Goal: Information Seeking & Learning: Learn about a topic

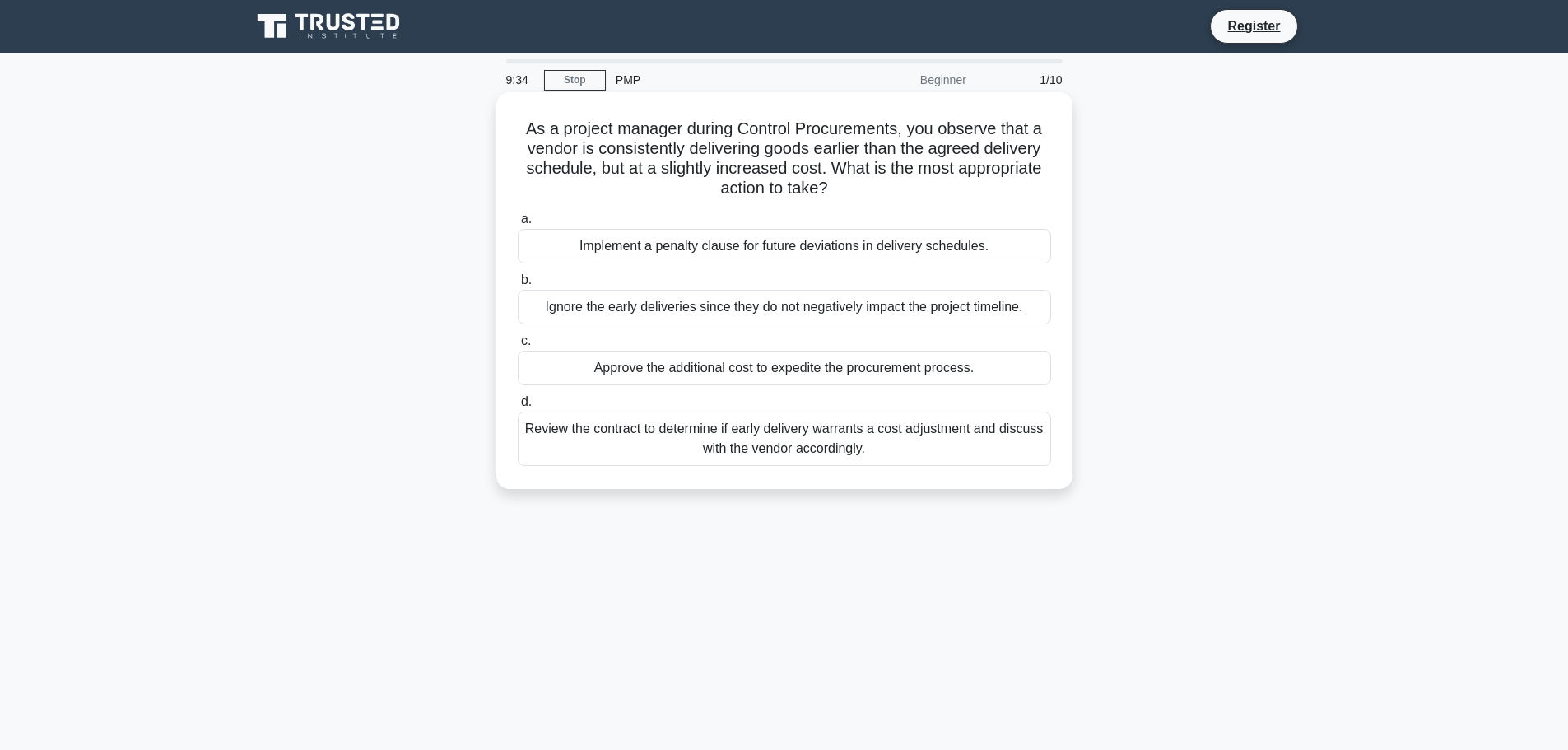
click at [712, 428] on div "Review the contract to determine if early delivery warrants a cost adjustment a…" at bounding box center [784, 439] width 533 height 55
click at [518, 408] on input "d. Review the contract to determine if early delivery warrants a cost adjustmen…" at bounding box center [518, 402] width 0 height 11
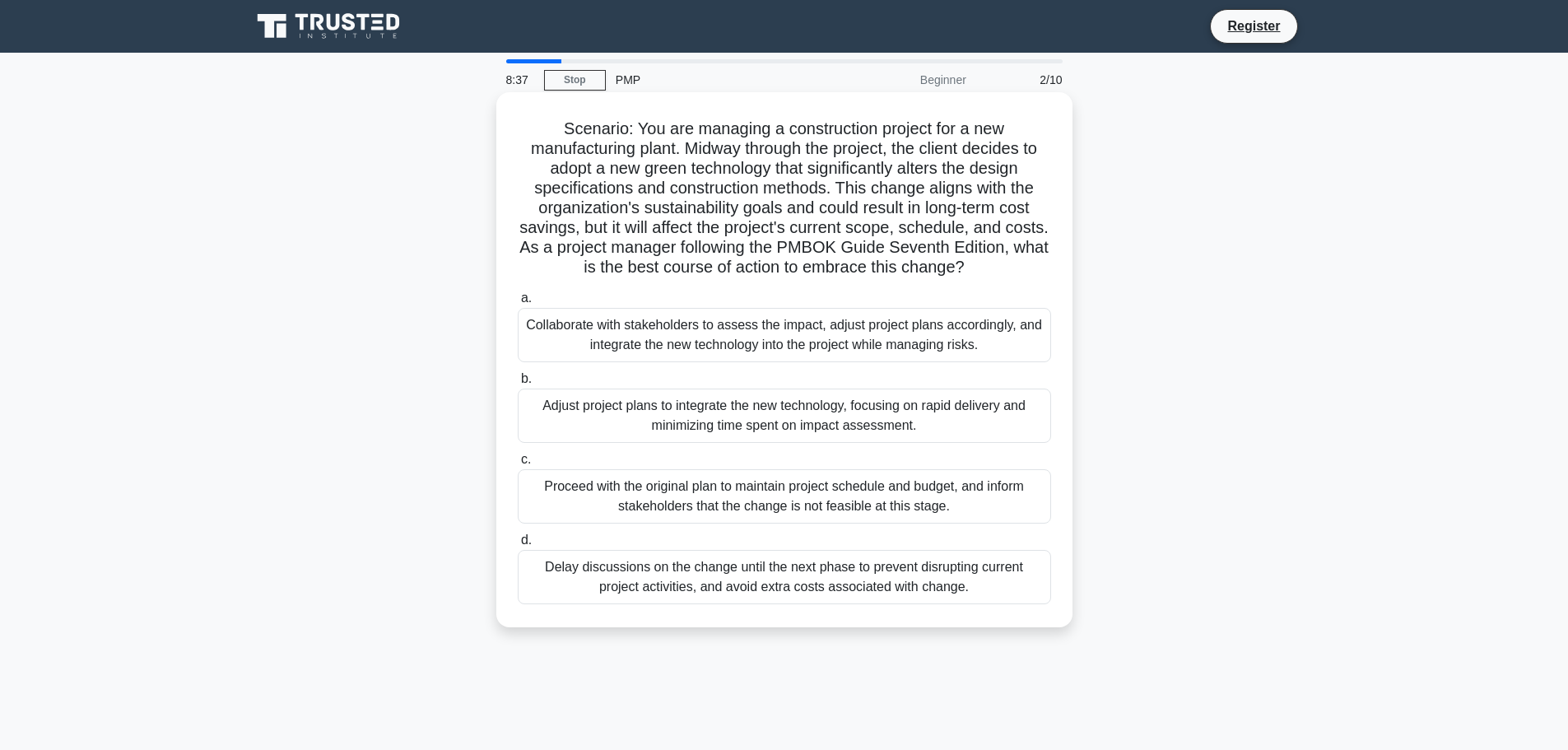
click at [826, 327] on div "Collaborate with stakeholders to assess the impact, adjust project plans accord…" at bounding box center [784, 335] width 533 height 55
click at [518, 303] on input "a. Collaborate with stakeholders to assess the impact, adjust project plans acc…" at bounding box center [518, 298] width 0 height 11
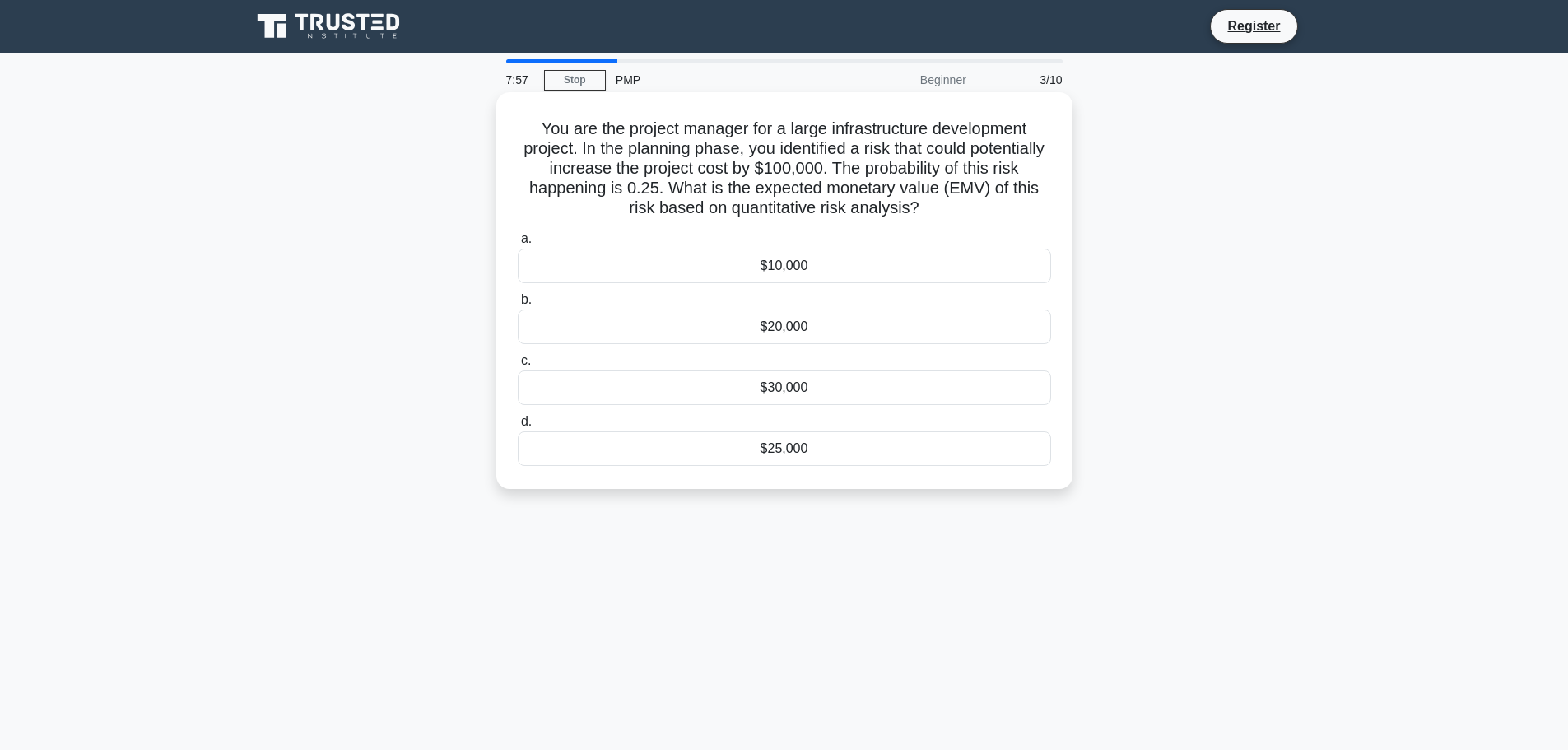
click at [799, 446] on div "$25,000" at bounding box center [784, 449] width 533 height 35
click at [518, 428] on input "d. $25,000" at bounding box center [518, 422] width 0 height 11
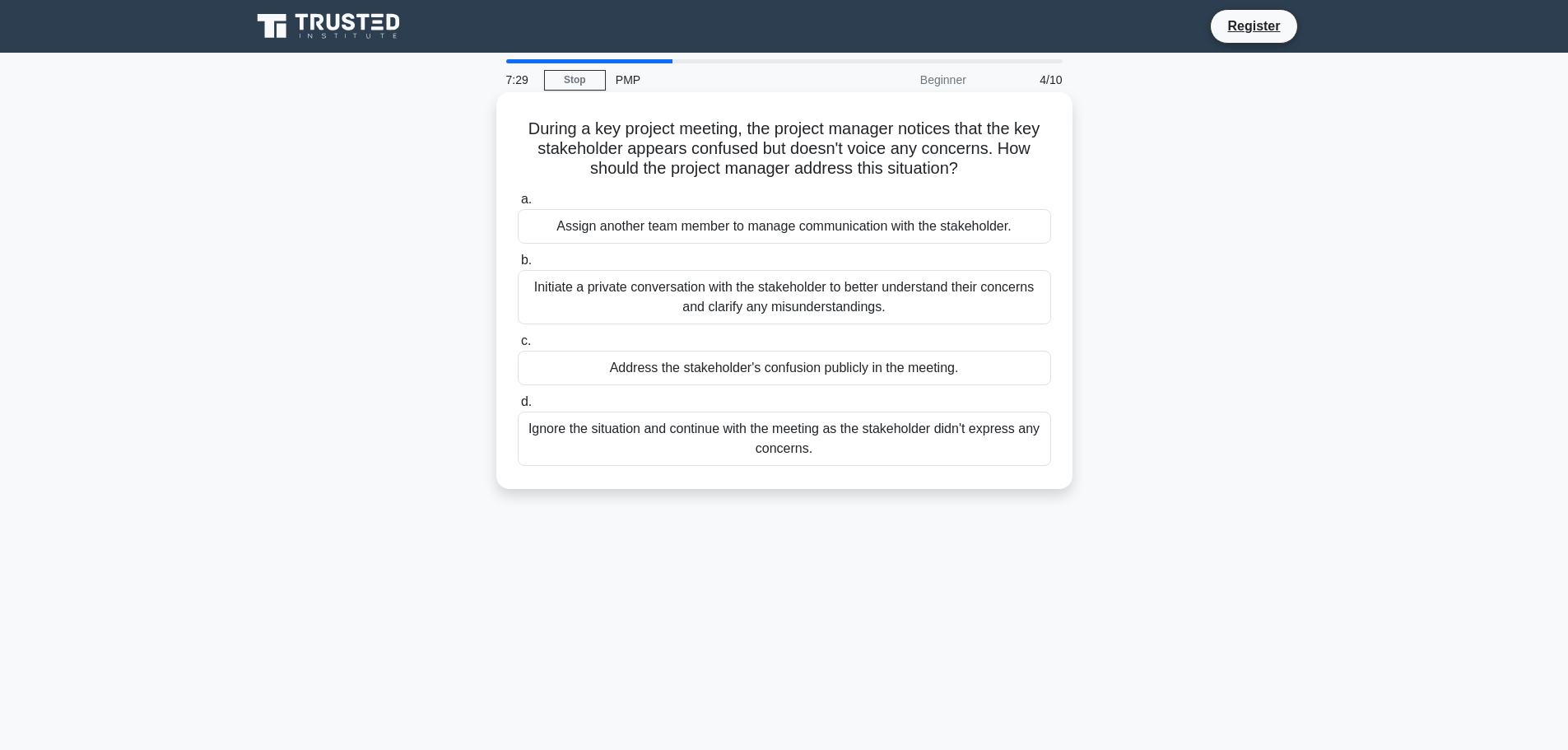
click at [813, 298] on div "Initiate a private conversation with the stakeholder to better understand their…" at bounding box center [784, 296] width 533 height 55
click at [518, 266] on input "b. Initiate a private conversation with the stakeholder to better understand th…" at bounding box center [518, 261] width 0 height 11
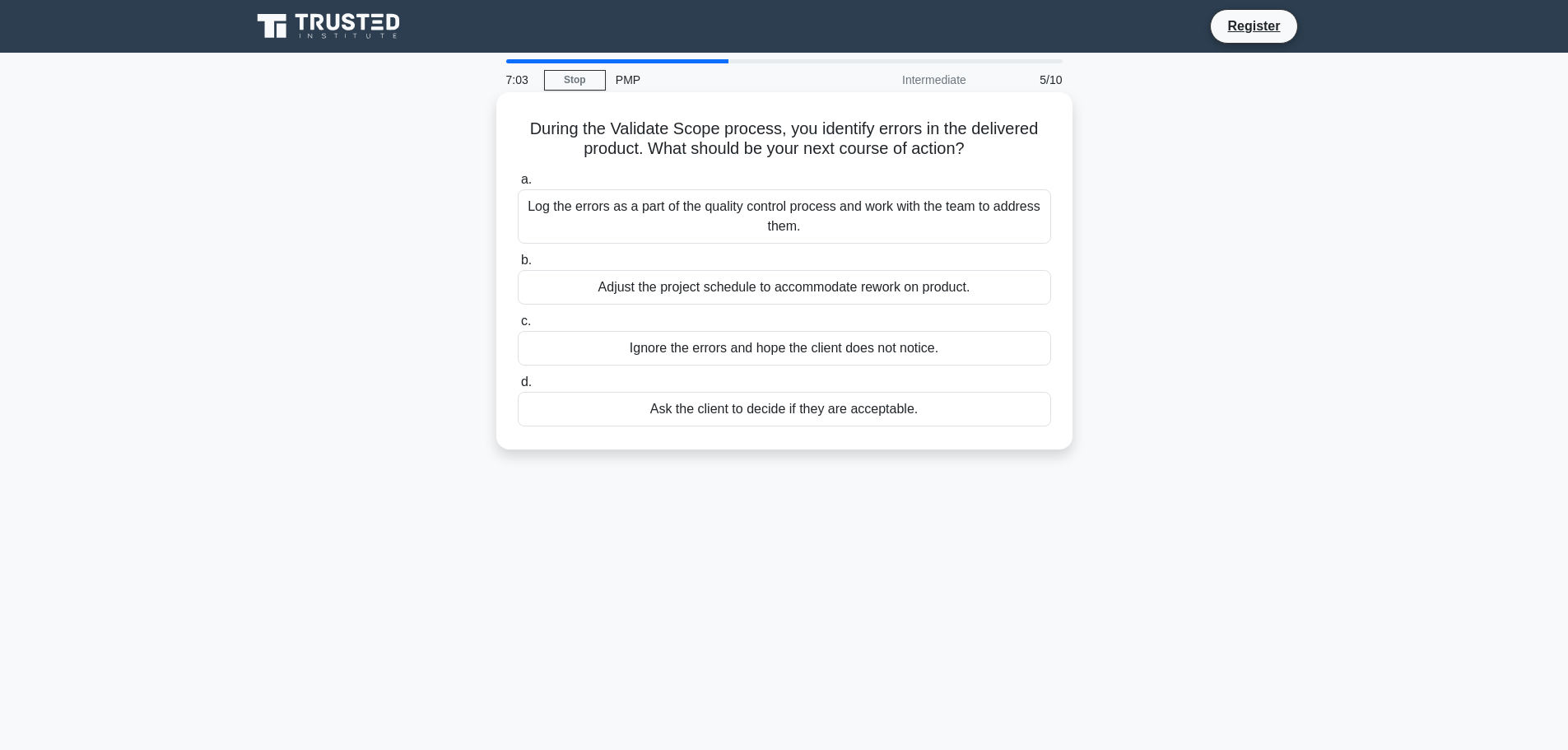
click at [841, 227] on div "Log the errors as a part of the quality control process and work with the team …" at bounding box center [784, 216] width 533 height 55
click at [518, 185] on input "a. Log the errors as a part of the quality control process and work with the te…" at bounding box center [518, 179] width 0 height 11
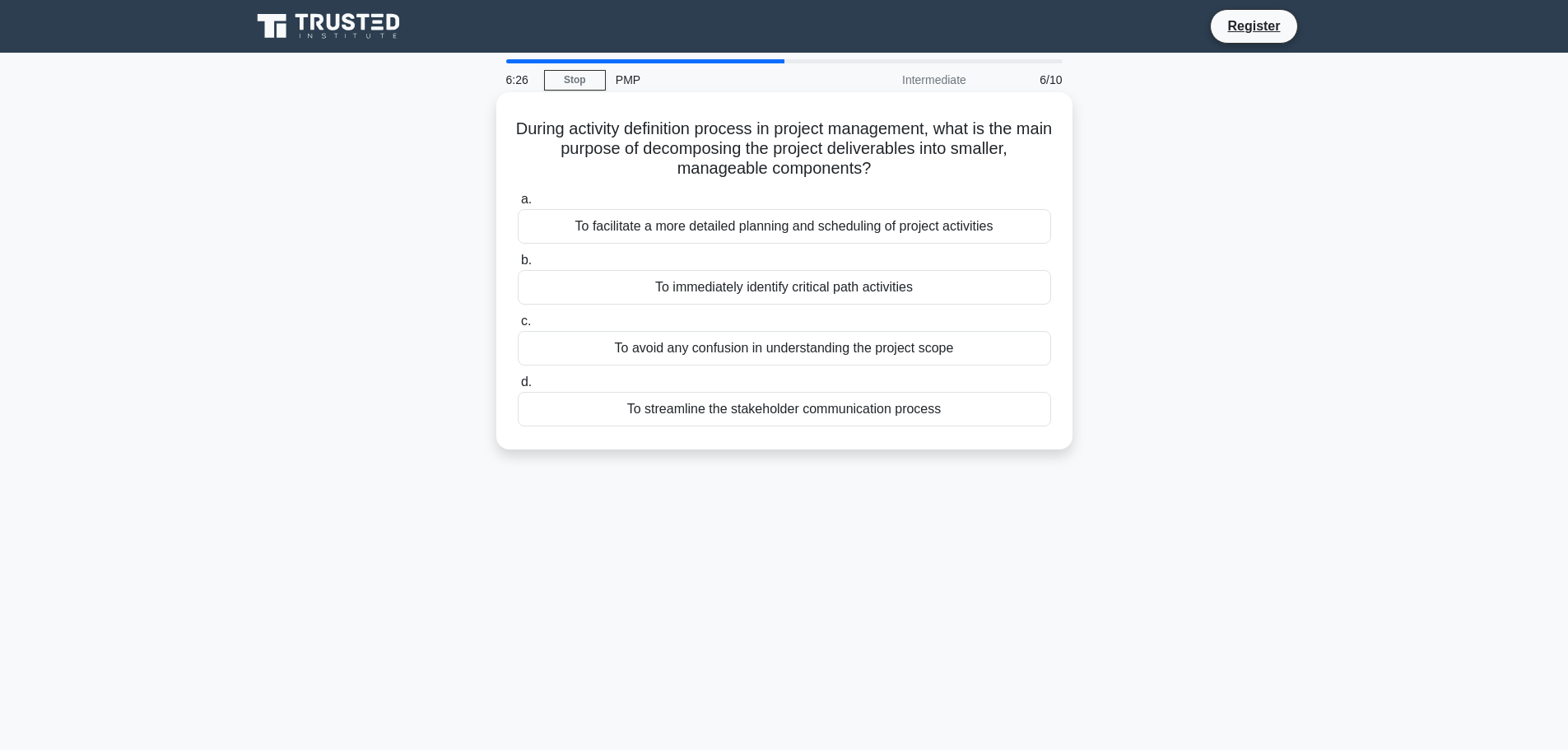
click at [830, 236] on div "To facilitate a more detailed planning and scheduling of project activities" at bounding box center [784, 226] width 533 height 35
click at [518, 205] on input "a. To facilitate a more detailed planning and scheduling of project activities" at bounding box center [518, 199] width 0 height 11
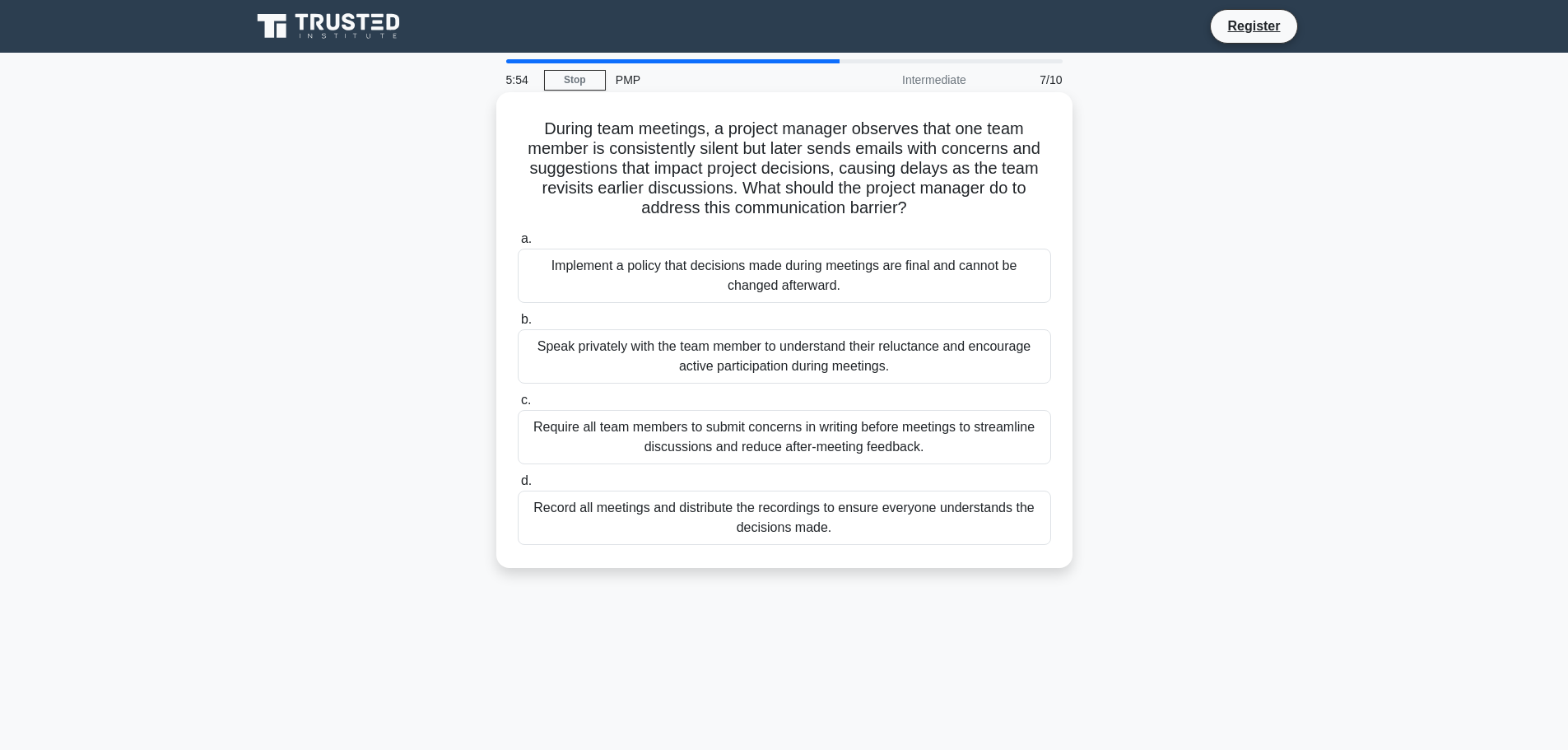
click at [856, 361] on div "Speak privately with the team member to understand their reluctance and encoura…" at bounding box center [784, 356] width 533 height 55
click at [518, 325] on input "b. Speak privately with the team member to understand their reluctance and enco…" at bounding box center [518, 319] width 0 height 11
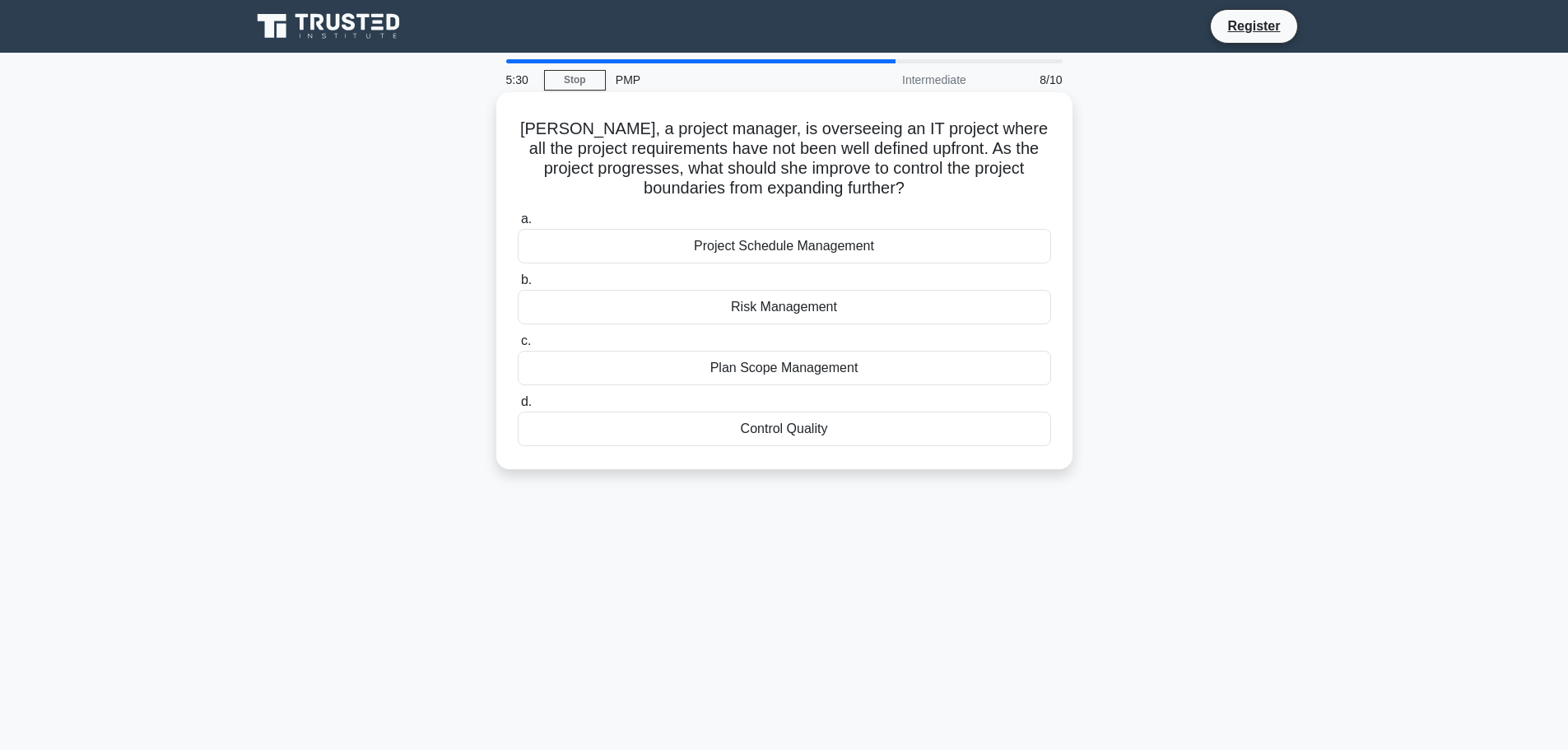
click at [843, 241] on div "Project Schedule Management" at bounding box center [784, 246] width 533 height 35
click at [518, 225] on input "a. Project Schedule Management" at bounding box center [518, 219] width 0 height 11
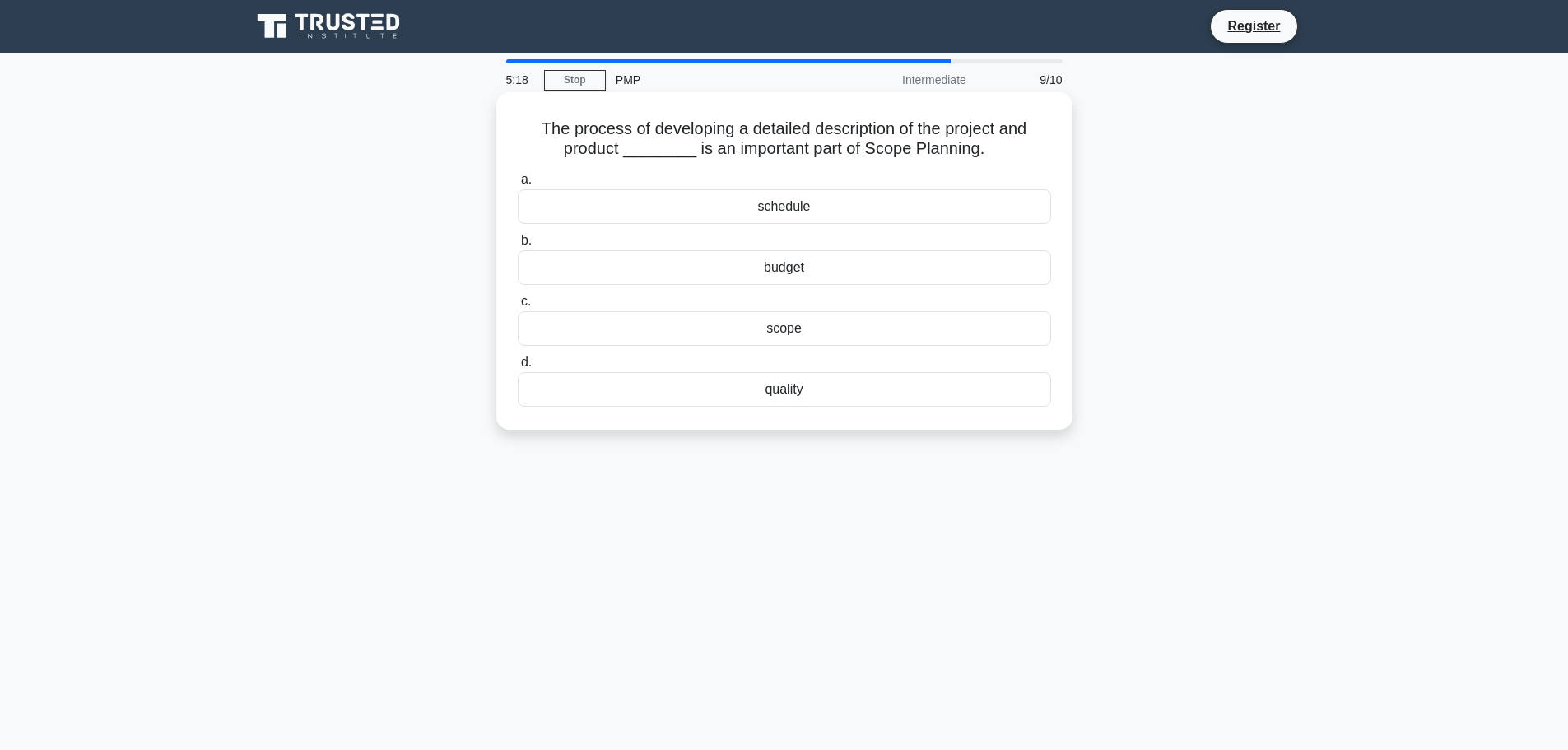
click at [798, 270] on div "budget" at bounding box center [784, 268] width 533 height 35
click at [518, 246] on input "b. budget" at bounding box center [518, 241] width 0 height 11
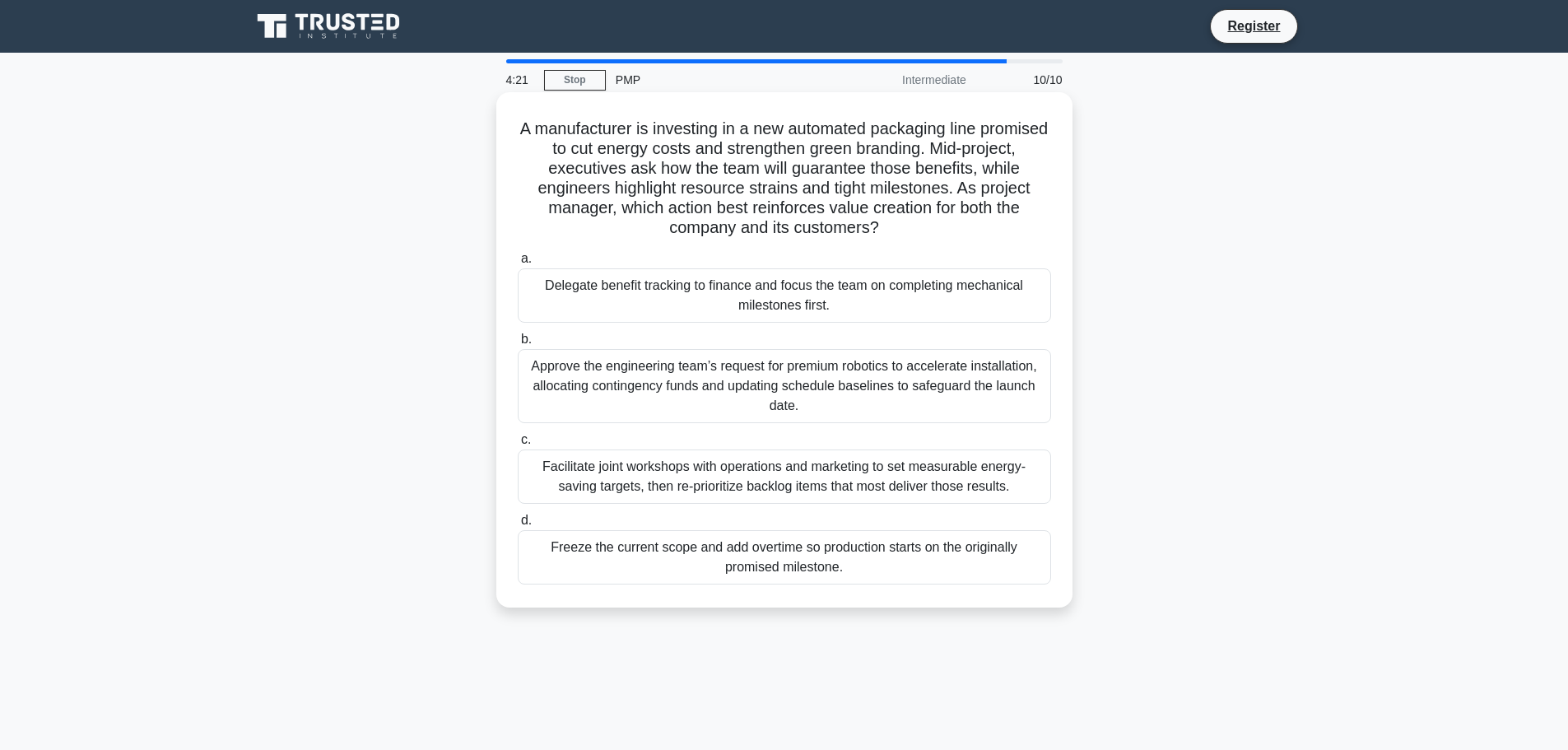
click at [846, 381] on div "Approve the engineering team’s request for premium robotics to accelerate insta…" at bounding box center [784, 386] width 533 height 74
click at [518, 345] on input "b. Approve the engineering team’s request for premium robotics to accelerate in…" at bounding box center [518, 339] width 0 height 11
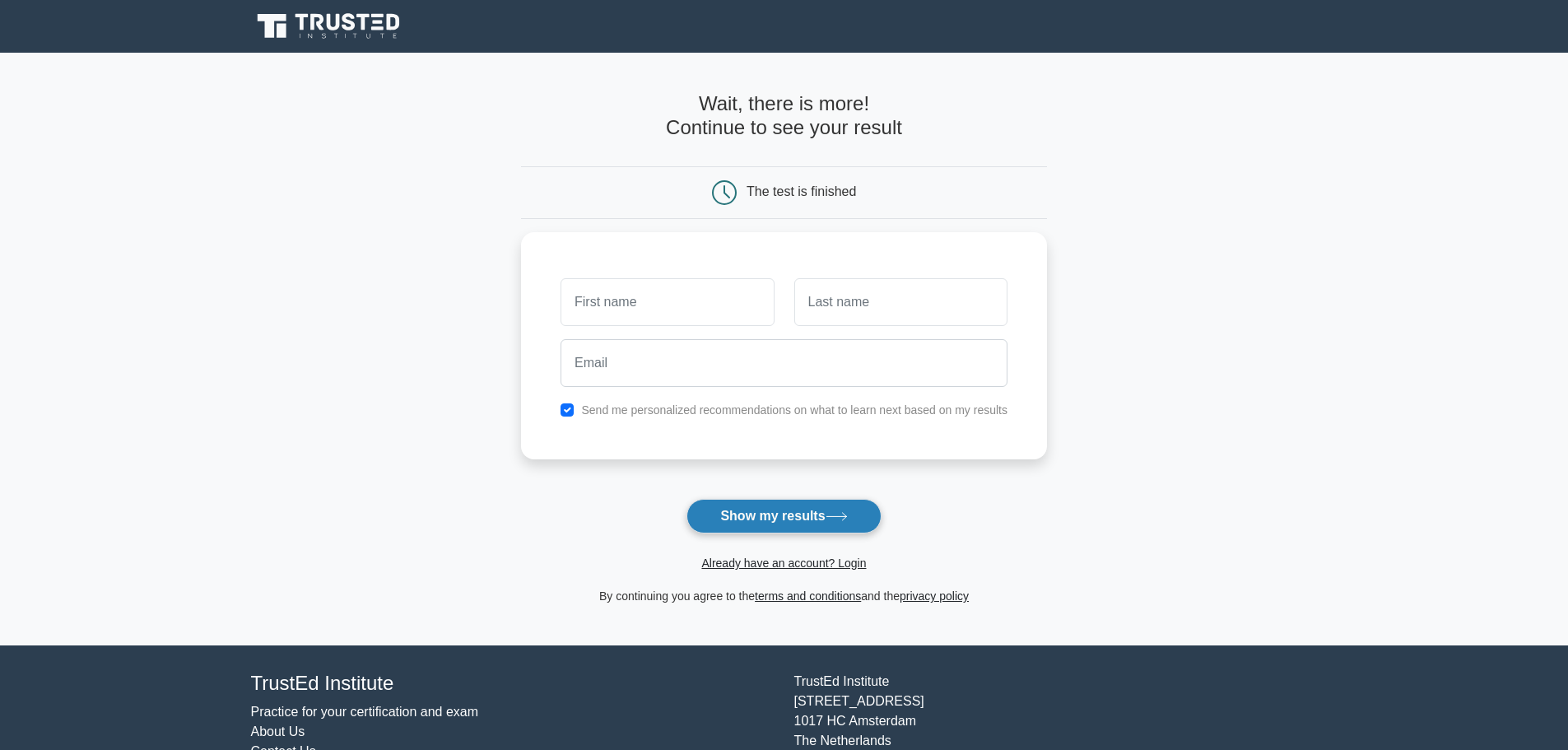
click at [836, 509] on button "Show my results" at bounding box center [783, 516] width 194 height 35
type input "Ayc"
type input "Cpo"
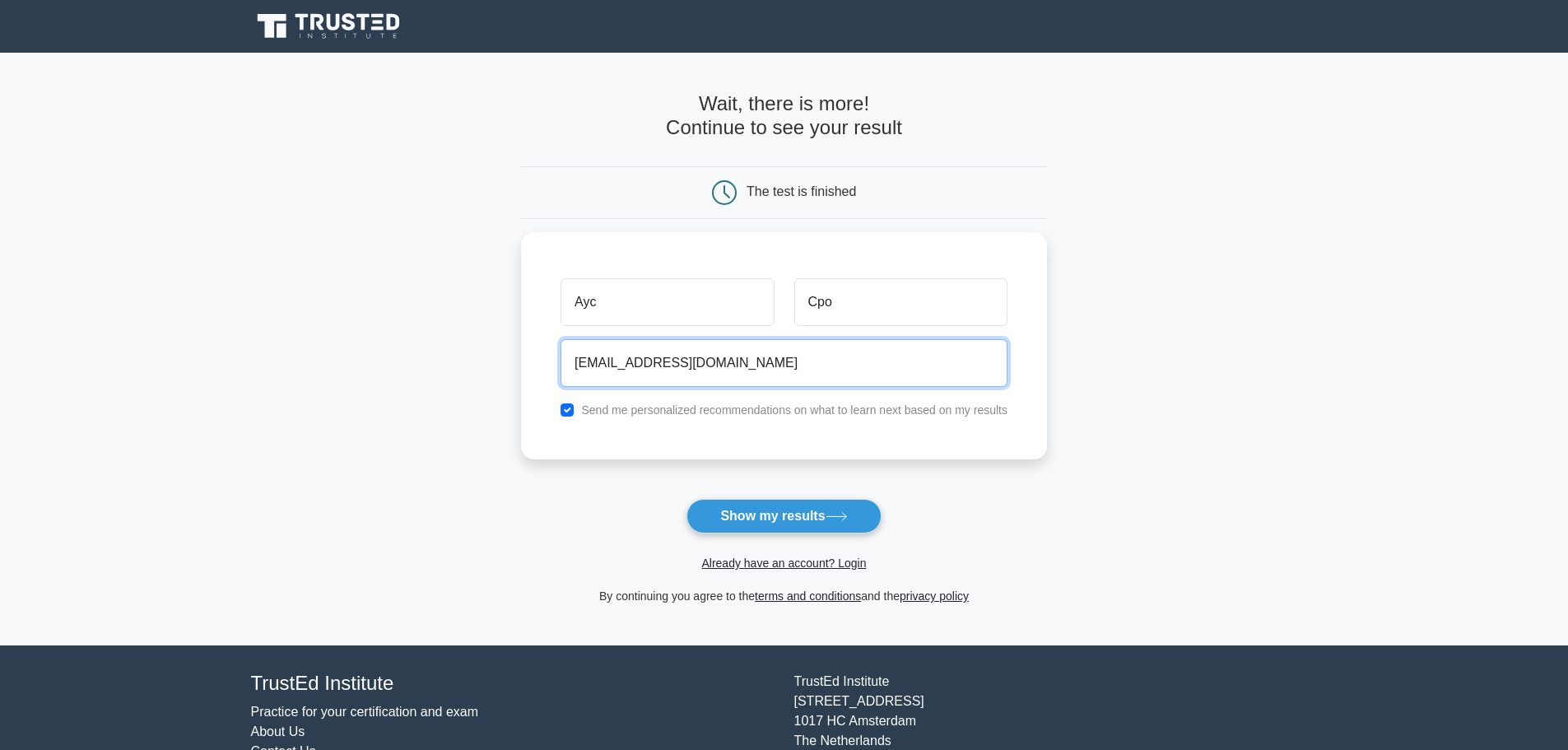
type input "acapoglu22@gmail.com"
click at [686, 499] on button "Show my results" at bounding box center [783, 516] width 194 height 35
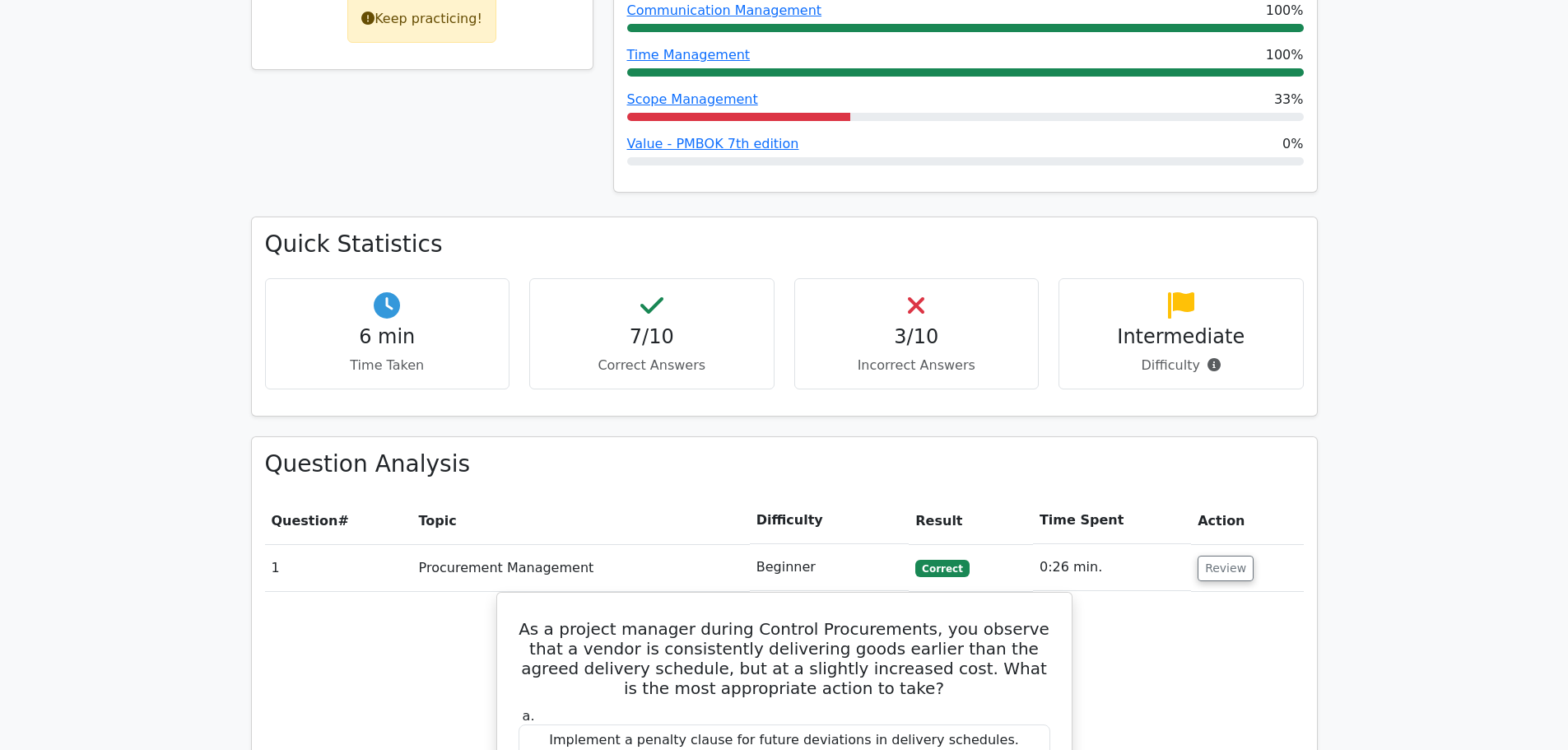
scroll to position [906, 0]
